Goal: Register for event/course

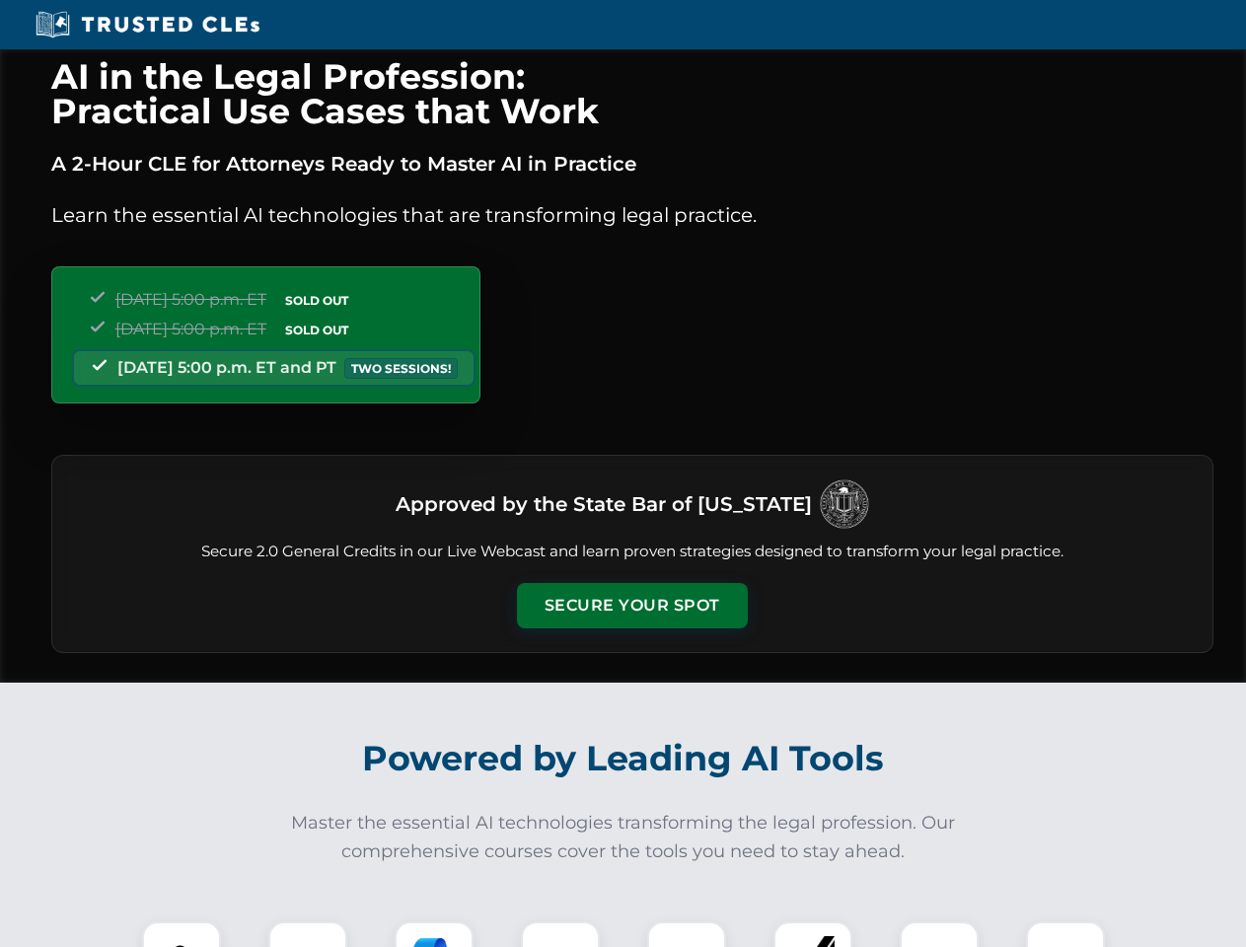
click at [631, 606] on button "Secure Your Spot" at bounding box center [632, 605] width 231 height 45
